Goal: Task Accomplishment & Management: Manage account settings

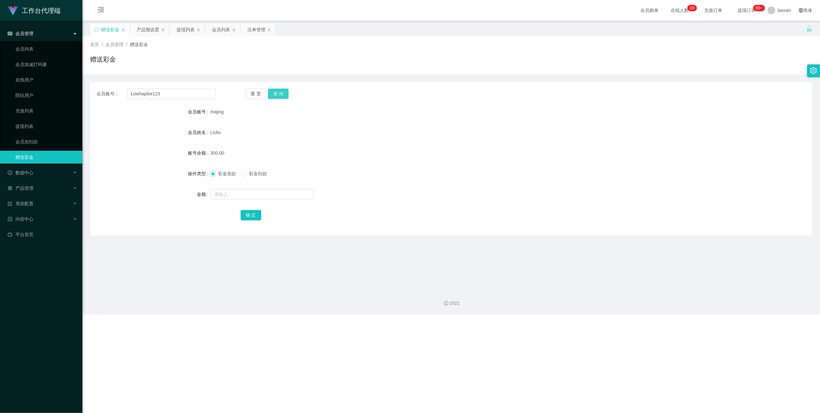
click at [276, 92] on button "查 询" at bounding box center [278, 93] width 21 height 10
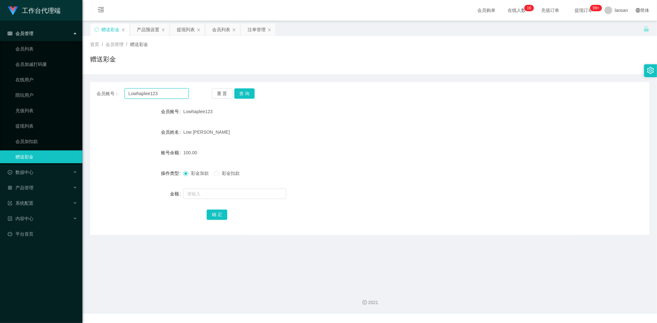
drag, startPoint x: 161, startPoint y: 91, endPoint x: 97, endPoint y: 84, distance: 64.4
click at [99, 84] on div "会员账号： Lowhaplee123 重 置 查 询 会员账号 Lowhaplee123 会员姓名 Low [PERSON_NAME] 账号余额 100.00…" at bounding box center [369, 158] width 559 height 153
paste input "24112261"
type input "24112261"
click at [245, 93] on button "查 询" at bounding box center [244, 93] width 21 height 10
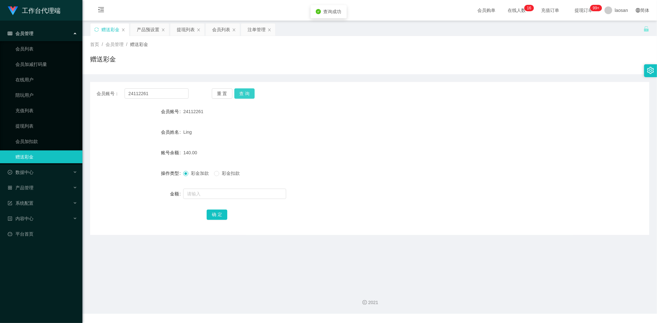
click at [245, 93] on button "查 询" at bounding box center [244, 93] width 21 height 10
drag, startPoint x: 245, startPoint y: 93, endPoint x: 253, endPoint y: 89, distance: 9.0
click at [245, 93] on button "查 询" at bounding box center [244, 93] width 21 height 10
click at [191, 27] on div "提现列表" at bounding box center [186, 29] width 18 height 12
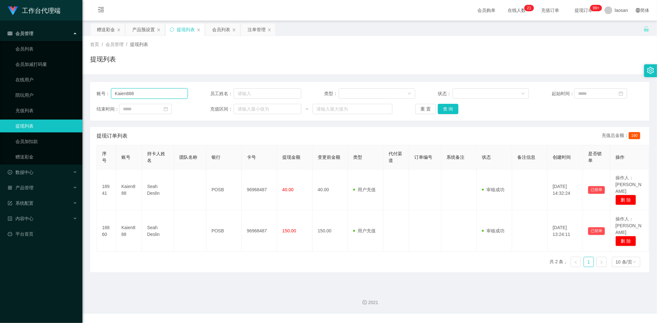
drag, startPoint x: 150, startPoint y: 92, endPoint x: 102, endPoint y: 84, distance: 48.3
click at [102, 84] on div "账号： Kaien888 员工姓名： 类型： 状态： 起始时间： 结束时间： 充值区间： ~ 重 置 查 询" at bounding box center [369, 101] width 559 height 39
paste input "24112261"
type input "24112261"
drag, startPoint x: 451, startPoint y: 110, endPoint x: 440, endPoint y: 98, distance: 15.5
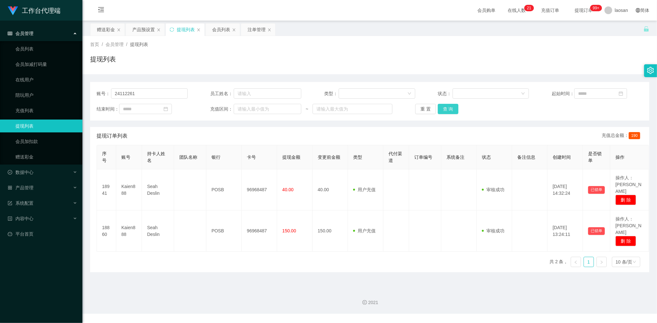
click at [450, 110] on button "查 询" at bounding box center [448, 109] width 21 height 10
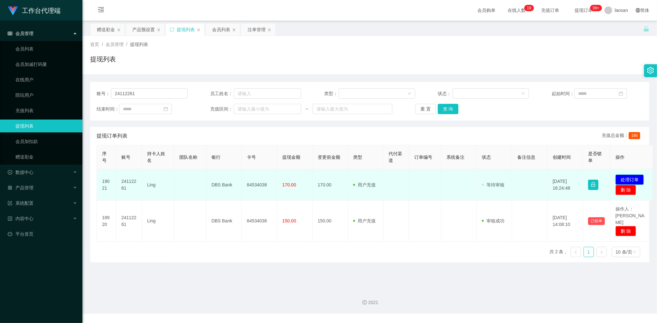
click at [627, 175] on button "处理订单" at bounding box center [629, 180] width 28 height 10
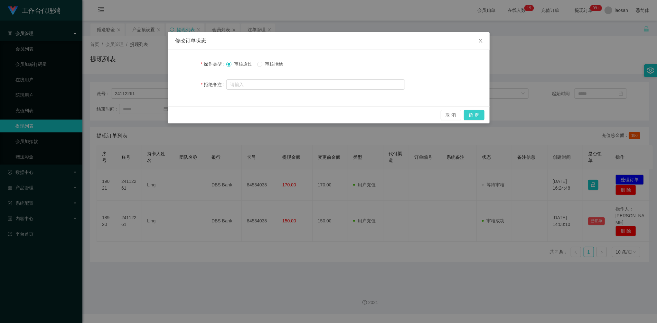
click at [465, 116] on button "确 定" at bounding box center [474, 115] width 21 height 10
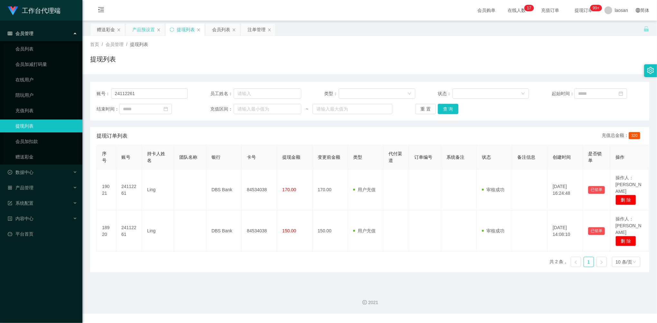
click at [142, 28] on div "产品预设置" at bounding box center [143, 29] width 23 height 12
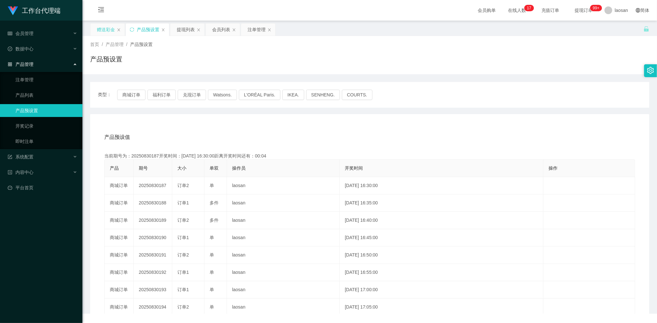
click at [102, 32] on div "赠送彩金" at bounding box center [106, 29] width 18 height 12
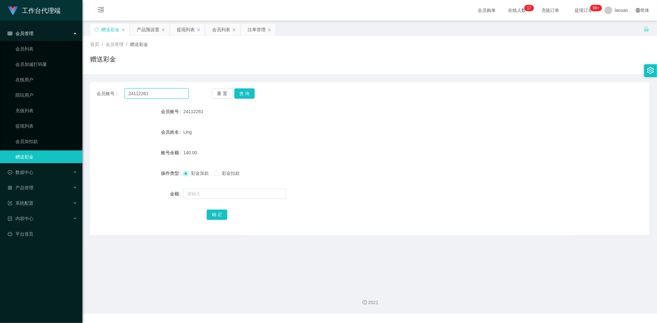
drag, startPoint x: 160, startPoint y: 98, endPoint x: 125, endPoint y: 84, distance: 38.0
click at [125, 84] on div "会员账号： 24112261 重 置 查 询 会员账号 24112261 会员姓名 [PERSON_NAME] 账号余额 140.00 操作类型 彩金加款 彩…" at bounding box center [369, 158] width 559 height 153
paste input "Kaien888"
type input "Kaien888"
click at [247, 95] on button "查 询" at bounding box center [244, 93] width 21 height 10
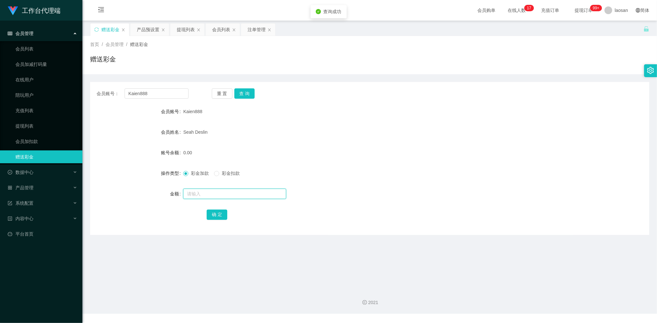
click at [224, 197] on input "text" at bounding box center [234, 194] width 103 height 10
type input "40"
click at [218, 213] on button "确 定" at bounding box center [217, 215] width 21 height 10
click at [183, 32] on div "提现列表" at bounding box center [186, 29] width 18 height 12
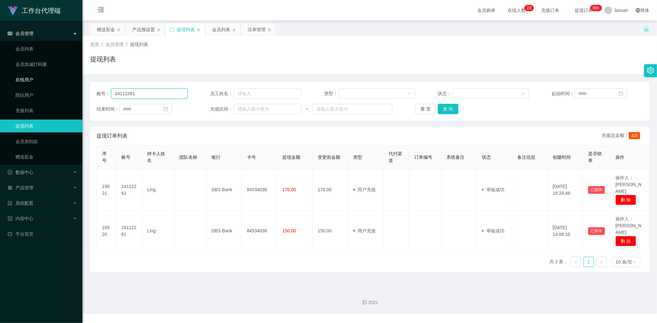
drag, startPoint x: 97, startPoint y: 87, endPoint x: 80, endPoint y: 85, distance: 16.8
click at [78, 84] on section "工作台代理端 会员管理 会员列表 会员加减打码量 在线用户 陪玩用户 充值列表 提现列表 会员加扣款 赠送彩金 数据中心 员工统计 团队统计 产品管理 注单管…" at bounding box center [328, 157] width 657 height 314
paste input "Lowhaplee123"
click at [441, 109] on button "查 询" at bounding box center [448, 109] width 21 height 10
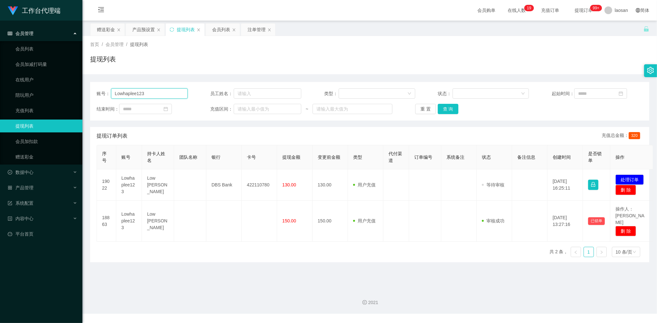
drag, startPoint x: 155, startPoint y: 96, endPoint x: 87, endPoint y: 88, distance: 68.4
click at [95, 88] on div "账号： Lowhaplee123 员工姓名： 类型： 状态： 起始时间： 结束时间： 充值区间： ~ 重 置 查 询" at bounding box center [369, 101] width 559 height 39
paste input "Kaien888"
click at [448, 110] on button "查 询" at bounding box center [448, 109] width 21 height 10
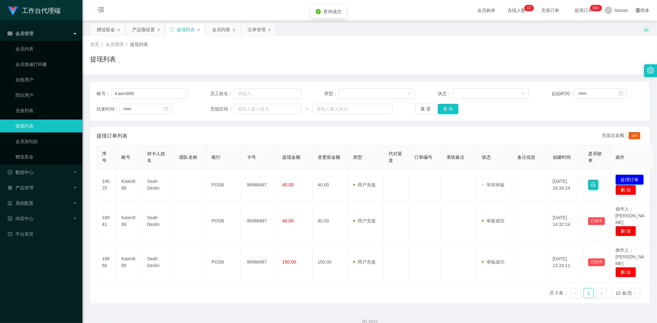
click at [626, 183] on button "处理订单" at bounding box center [629, 180] width 28 height 10
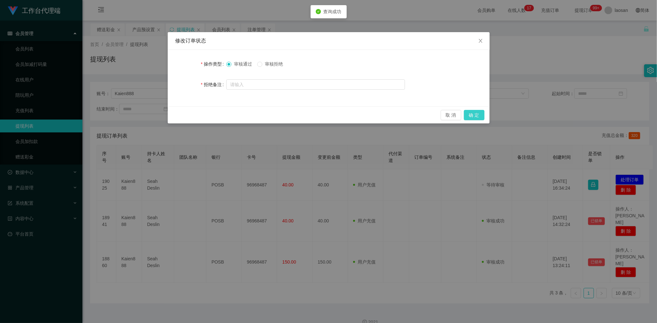
click at [471, 114] on button "确 定" at bounding box center [474, 115] width 21 height 10
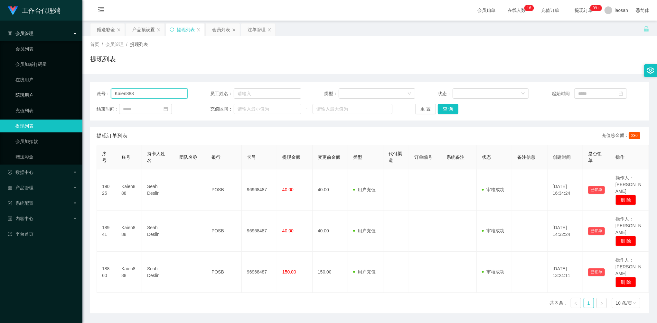
drag, startPoint x: 151, startPoint y: 93, endPoint x: 31, endPoint y: 89, distance: 119.8
click at [35, 89] on section "工作台代理端 会员管理 会员列表 会员加减打码量 在线用户 陪玩用户 充值列表 提现列表 会员加扣款 赠送彩金 数据中心 员工统计 团队统计 产品管理 注单管…" at bounding box center [328, 172] width 657 height 344
paste input "Lowhaplee123"
type input "Lowhaplee123"
click at [442, 106] on button "查 询" at bounding box center [448, 109] width 21 height 10
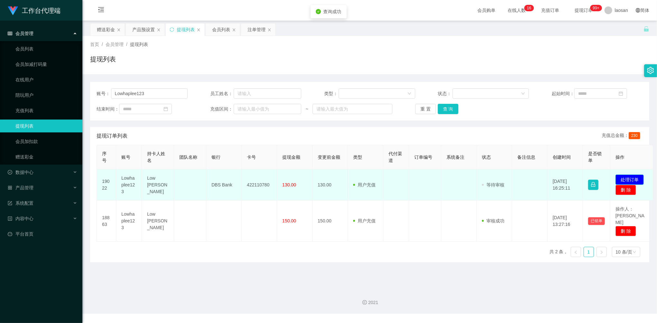
click at [620, 179] on button "处理订单" at bounding box center [629, 180] width 28 height 10
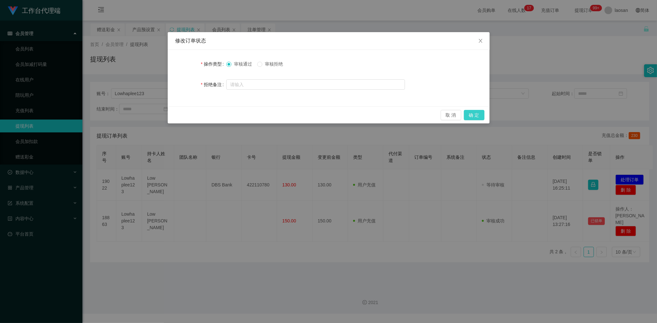
click at [473, 115] on button "确 定" at bounding box center [474, 115] width 21 height 10
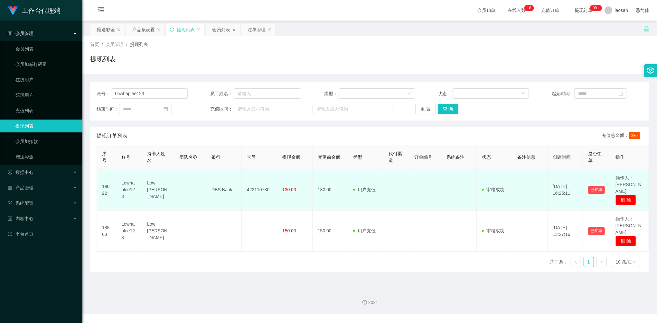
click at [260, 188] on td "422110780" at bounding box center [259, 190] width 35 height 41
drag, startPoint x: 144, startPoint y: 181, endPoint x: 281, endPoint y: 182, distance: 137.1
click at [281, 182] on tr "19022 Lowhaplee123 Low Hap [PERSON_NAME] DBS Bank 422110780 130.00 130.00 用户充值 …" at bounding box center [373, 190] width 552 height 41
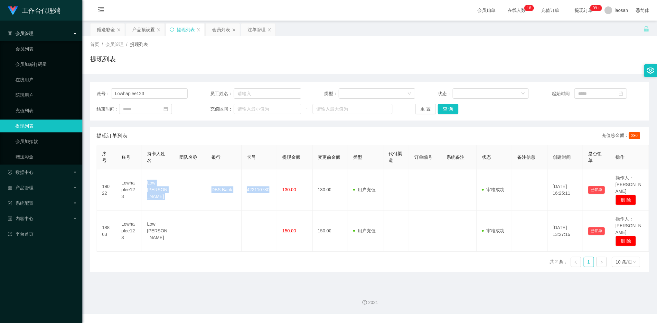
copy tr "Low Hap [PERSON_NAME] DBS Bank 422110780"
click at [145, 28] on div "产品预设置" at bounding box center [143, 29] width 23 height 12
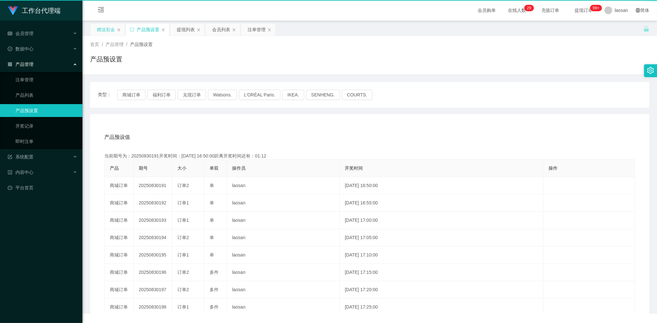
click at [111, 32] on div "赠送彩金" at bounding box center [106, 29] width 18 height 12
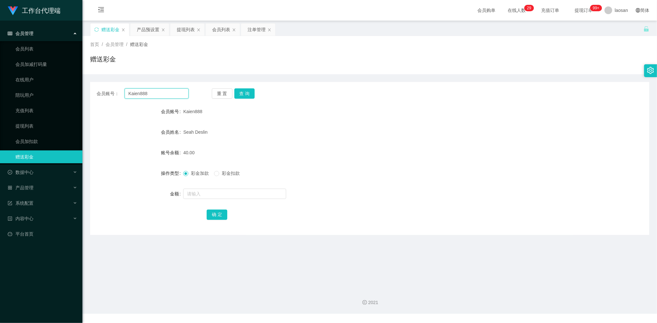
drag, startPoint x: 160, startPoint y: 97, endPoint x: 116, endPoint y: 88, distance: 44.6
click at [116, 88] on div "会员账号： Kaien888" at bounding box center [143, 93] width 92 height 10
paste input "24112261"
type input "24112261"
click at [245, 91] on button "查 询" at bounding box center [244, 93] width 21 height 10
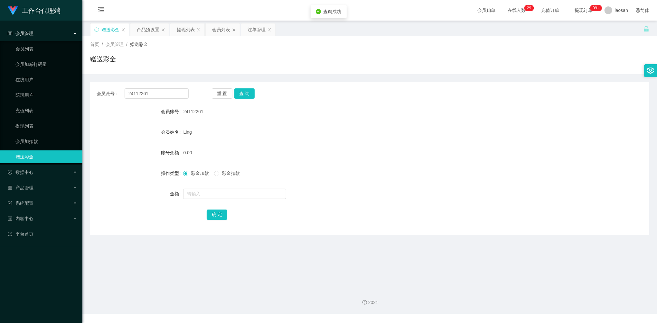
click at [211, 202] on form "会员账号 24112261 会员姓名 [PERSON_NAME] 账号余额 0.00 操作类型 彩金加款 彩金扣款 金额 确 定" at bounding box center [369, 163] width 559 height 116
click at [214, 196] on input "text" at bounding box center [234, 194] width 103 height 10
type input "40"
drag, startPoint x: 220, startPoint y: 215, endPoint x: 239, endPoint y: 201, distance: 23.6
click at [220, 215] on button "确 定" at bounding box center [217, 215] width 21 height 10
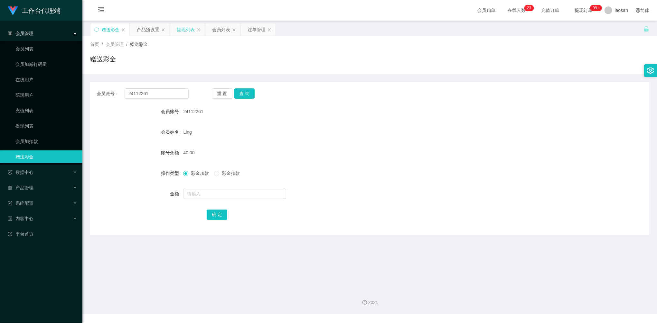
click at [178, 32] on div "提现列表" at bounding box center [186, 29] width 18 height 12
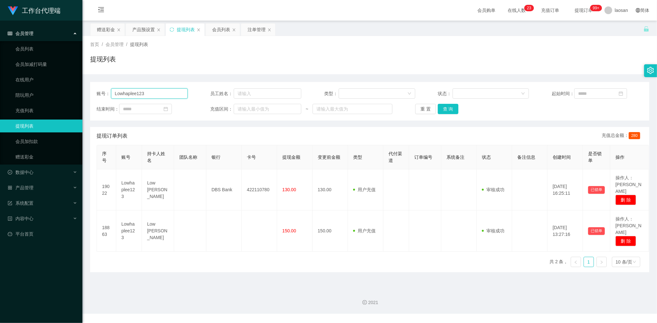
drag, startPoint x: 135, startPoint y: 87, endPoint x: 88, endPoint y: 85, distance: 46.7
click at [79, 79] on section "工作台代理端 会员管理 会员列表 会员加减打码量 在线用户 陪玩用户 充值列表 提现列表 会员加扣款 赠送彩金 数据中心 员工统计 团队统计 产品管理 注单管…" at bounding box center [328, 157] width 657 height 314
paste input "majing"
drag, startPoint x: 443, startPoint y: 107, endPoint x: 474, endPoint y: 130, distance: 38.4
click at [443, 107] on button "查 询" at bounding box center [448, 109] width 21 height 10
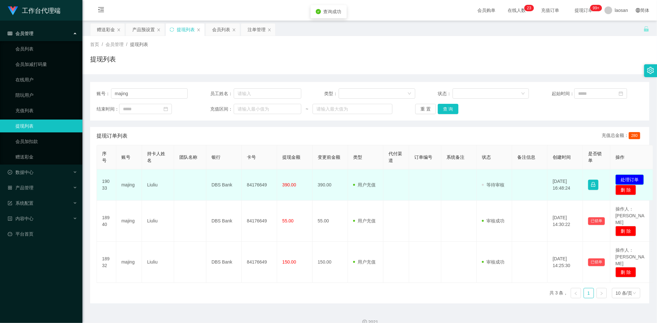
click at [629, 176] on button "处理订单" at bounding box center [629, 180] width 28 height 10
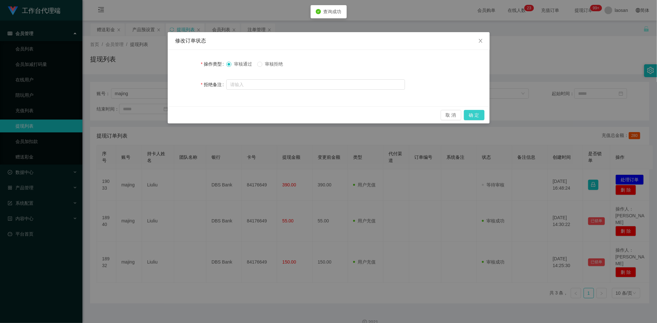
click at [478, 116] on button "确 定" at bounding box center [474, 115] width 21 height 10
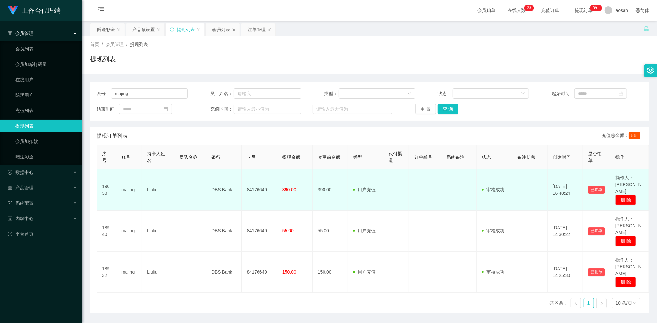
click at [153, 189] on td "Liuliu" at bounding box center [158, 190] width 32 height 41
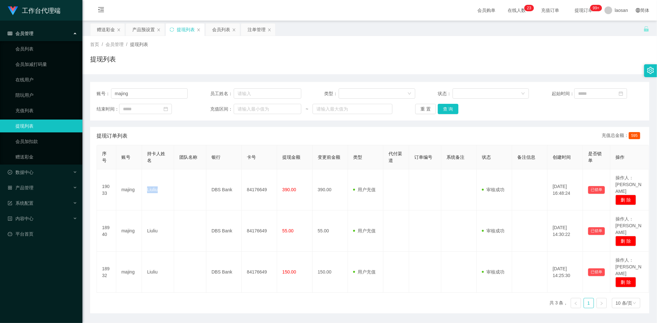
copy td "Liuliu"
click at [51, 89] on section "工作台代理端 会员管理 会员列表 会员加减打码量 在线用户 陪玩用户 充值列表 提现列表 会员加扣款 赠送彩金 数据中心 员工统计 团队统计 产品管理 注单管…" at bounding box center [328, 172] width 657 height 344
paste input "24112261"
type input "24112261"
click at [450, 106] on button "查 询" at bounding box center [448, 109] width 21 height 10
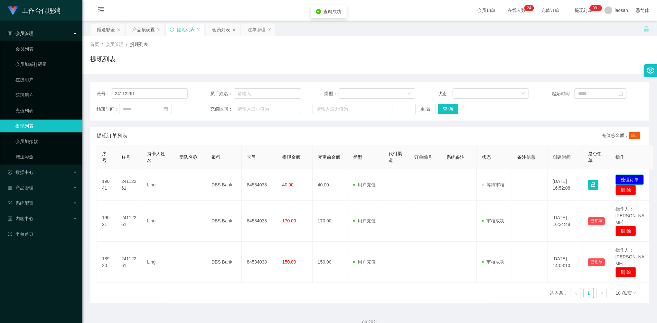
drag, startPoint x: 629, startPoint y: 179, endPoint x: 569, endPoint y: 169, distance: 60.0
click at [628, 179] on button "处理订单" at bounding box center [629, 180] width 28 height 10
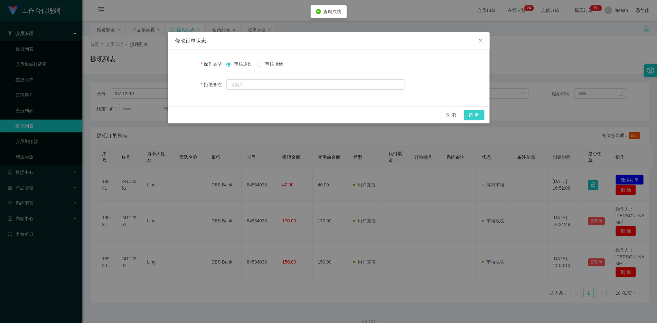
click at [472, 113] on button "确 定" at bounding box center [474, 115] width 21 height 10
